Goal: Task Accomplishment & Management: Manage account settings

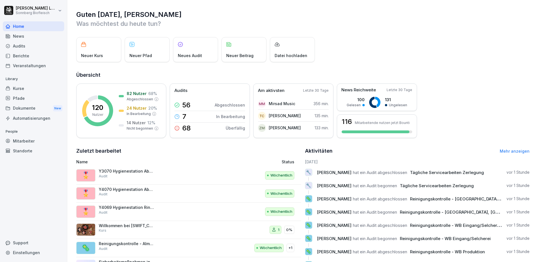
click at [24, 55] on div "Berichte" at bounding box center [33, 56] width 61 height 10
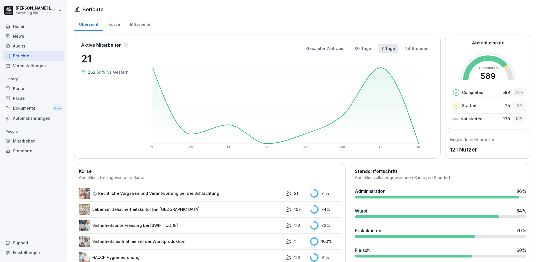
scroll to position [56, 0]
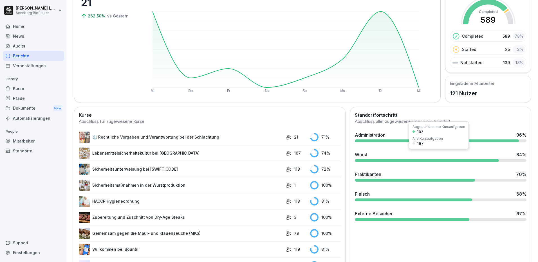
click at [382, 161] on div at bounding box center [427, 160] width 144 height 3
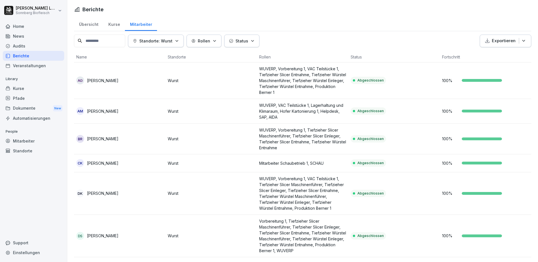
click at [102, 43] on input at bounding box center [99, 41] width 51 height 13
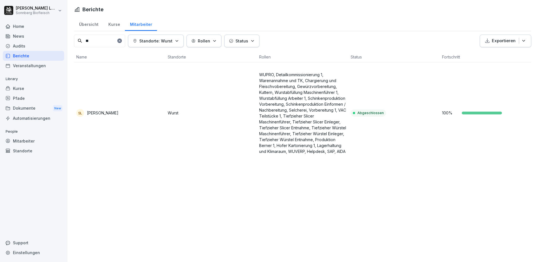
type input "*"
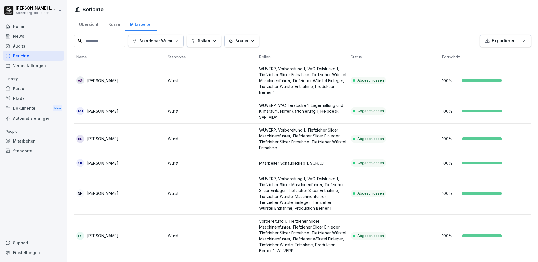
click at [93, 25] on div "Übersicht" at bounding box center [88, 24] width 29 height 14
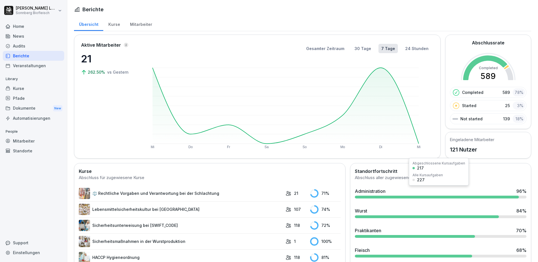
click at [384, 200] on div "Administration 96 %" at bounding box center [441, 193] width 176 height 15
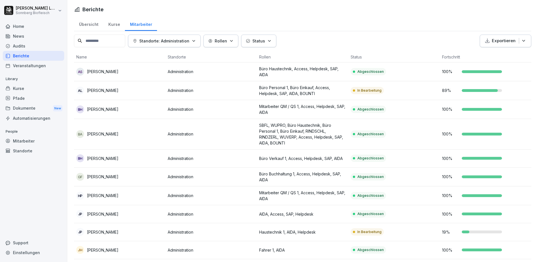
click at [97, 40] on input at bounding box center [99, 41] width 51 height 13
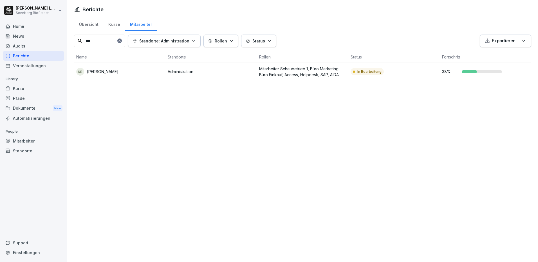
type input "***"
click at [92, 28] on div "Übersicht" at bounding box center [88, 24] width 29 height 14
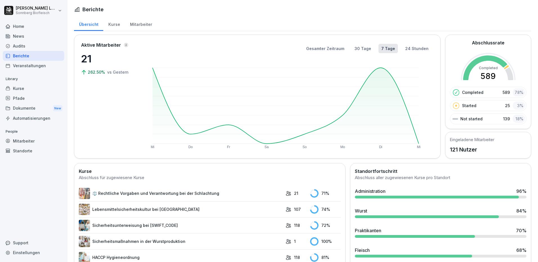
click at [139, 24] on div "Mitarbeiter" at bounding box center [141, 24] width 32 height 14
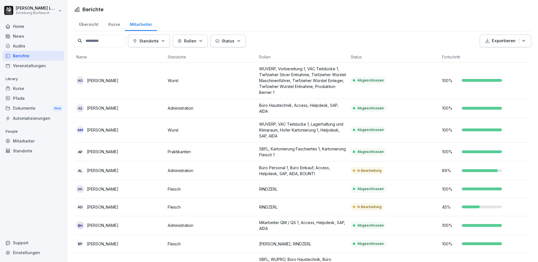
click at [224, 41] on div "Status" at bounding box center [228, 41] width 26 height 6
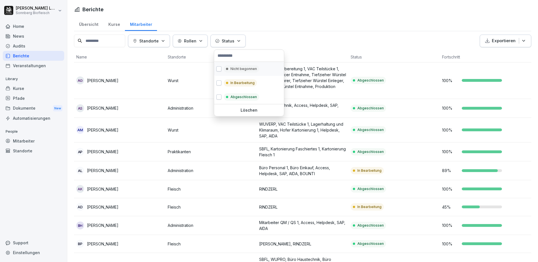
click at [225, 71] on div "Nicht begonnen" at bounding box center [241, 68] width 35 height 7
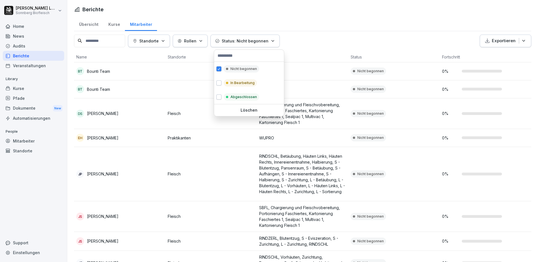
click at [54, 192] on html "[PERSON_NAME] Sonnberg Biofleisch Home News Audits Berichte Veranstaltungen Lib…" at bounding box center [269, 131] width 538 height 262
click at [245, 43] on p "Status: Nicht begonnen" at bounding box center [245, 41] width 47 height 6
click at [241, 81] on p "In Bearbeitung" at bounding box center [242, 82] width 24 height 5
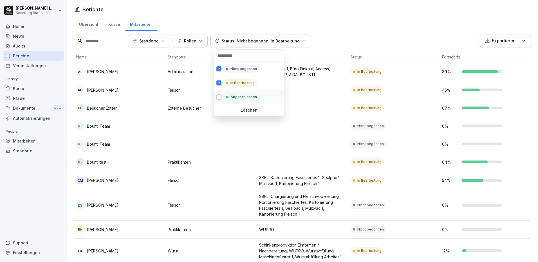
click at [234, 94] on div "Abgeschlossen" at bounding box center [241, 96] width 35 height 7
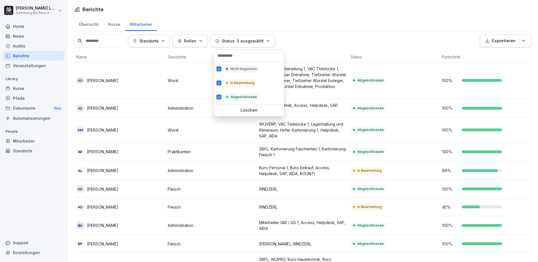
click at [245, 110] on p "Löschen" at bounding box center [248, 110] width 65 height 5
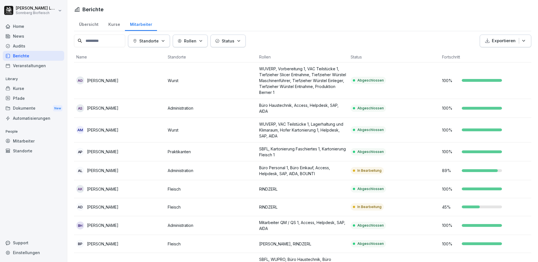
click at [99, 43] on input at bounding box center [99, 41] width 51 height 13
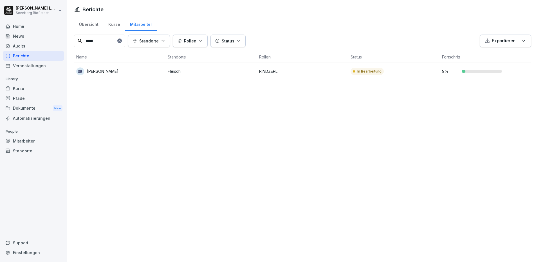
click at [140, 68] on td "SB [PERSON_NAME]" at bounding box center [119, 71] width 91 height 18
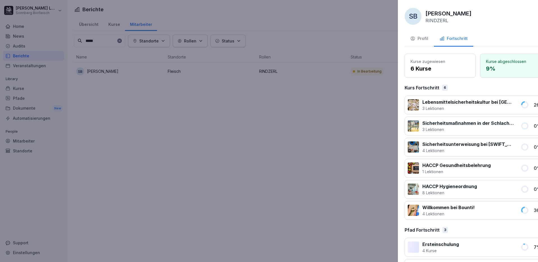
click at [202, 191] on div at bounding box center [269, 131] width 538 height 262
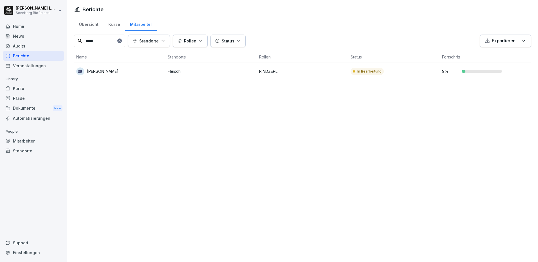
drag, startPoint x: 97, startPoint y: 39, endPoint x: 68, endPoint y: 32, distance: 29.8
click at [68, 32] on div "Übersicht Kurse Mitarbeiter ***** Standorte Rollen Status Exportieren Name Stan…" at bounding box center [302, 51] width 471 height 68
drag, startPoint x: 112, startPoint y: 43, endPoint x: 75, endPoint y: 38, distance: 37.6
click at [75, 38] on input "****" at bounding box center [99, 41] width 51 height 13
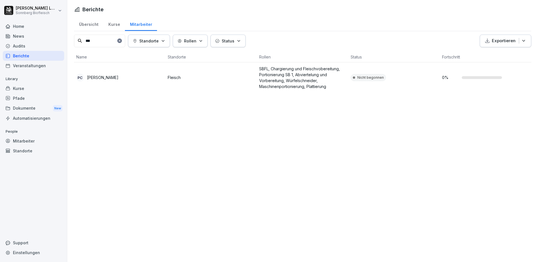
drag, startPoint x: 102, startPoint y: 43, endPoint x: 78, endPoint y: 42, distance: 24.2
click at [78, 42] on div "***" at bounding box center [99, 41] width 51 height 13
drag, startPoint x: 98, startPoint y: 42, endPoint x: 58, endPoint y: 39, distance: 39.8
click at [58, 39] on div "[PERSON_NAME] Sonnberg Biofleisch Home News Audits Berichte Veranstaltungen Lib…" at bounding box center [269, 131] width 538 height 262
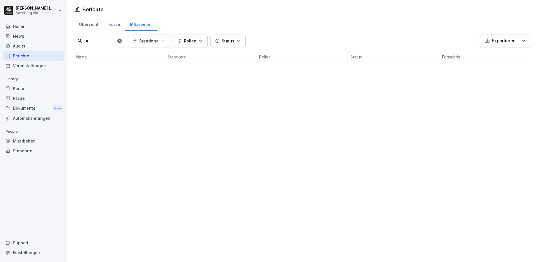
type input "*"
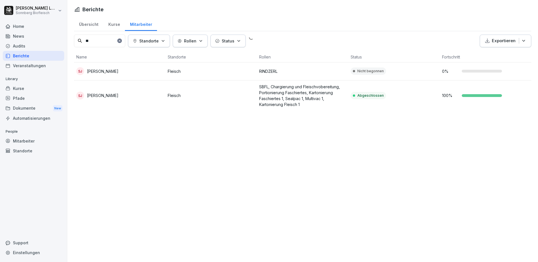
type input "*"
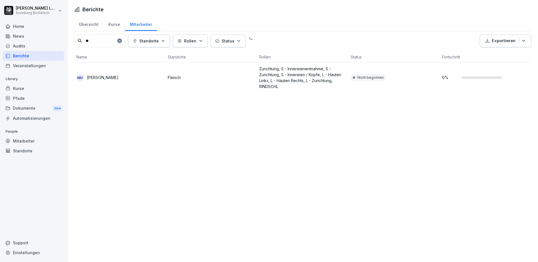
type input "*"
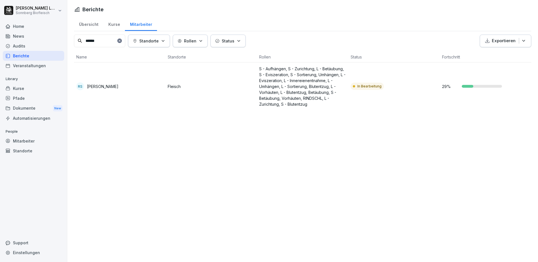
type input "******"
click at [209, 97] on td "Fleisch" at bounding box center [210, 86] width 91 height 48
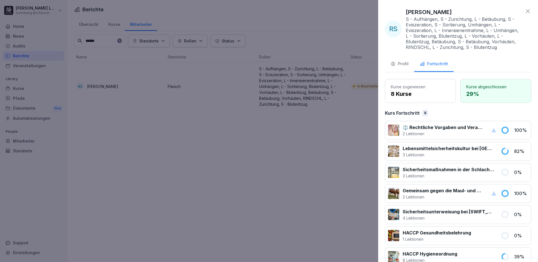
click at [430, 127] on p "⚖️ Rechtliche Vorgaben und Verantwortung bei der Schlachtung" at bounding box center [443, 127] width 81 height 7
click at [524, 15] on div "RS [PERSON_NAME] S - Aufhängen, S - Zurichtung, L - Betäubung, S - Eviszeration…" at bounding box center [458, 29] width 146 height 42
click at [525, 11] on icon at bounding box center [528, 11] width 7 height 7
